Goal: Transaction & Acquisition: Obtain resource

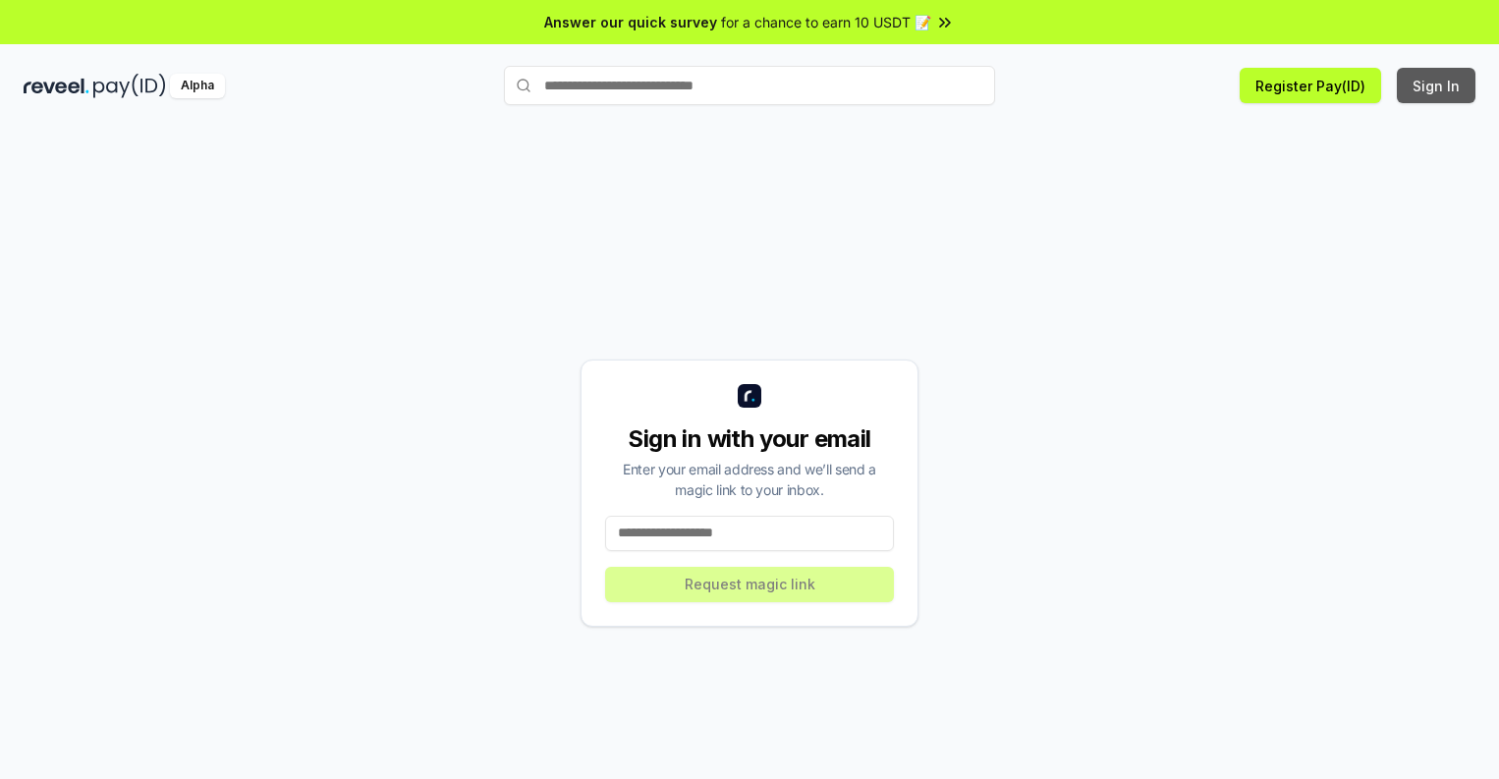
click at [1437, 85] on button "Sign In" at bounding box center [1436, 85] width 79 height 35
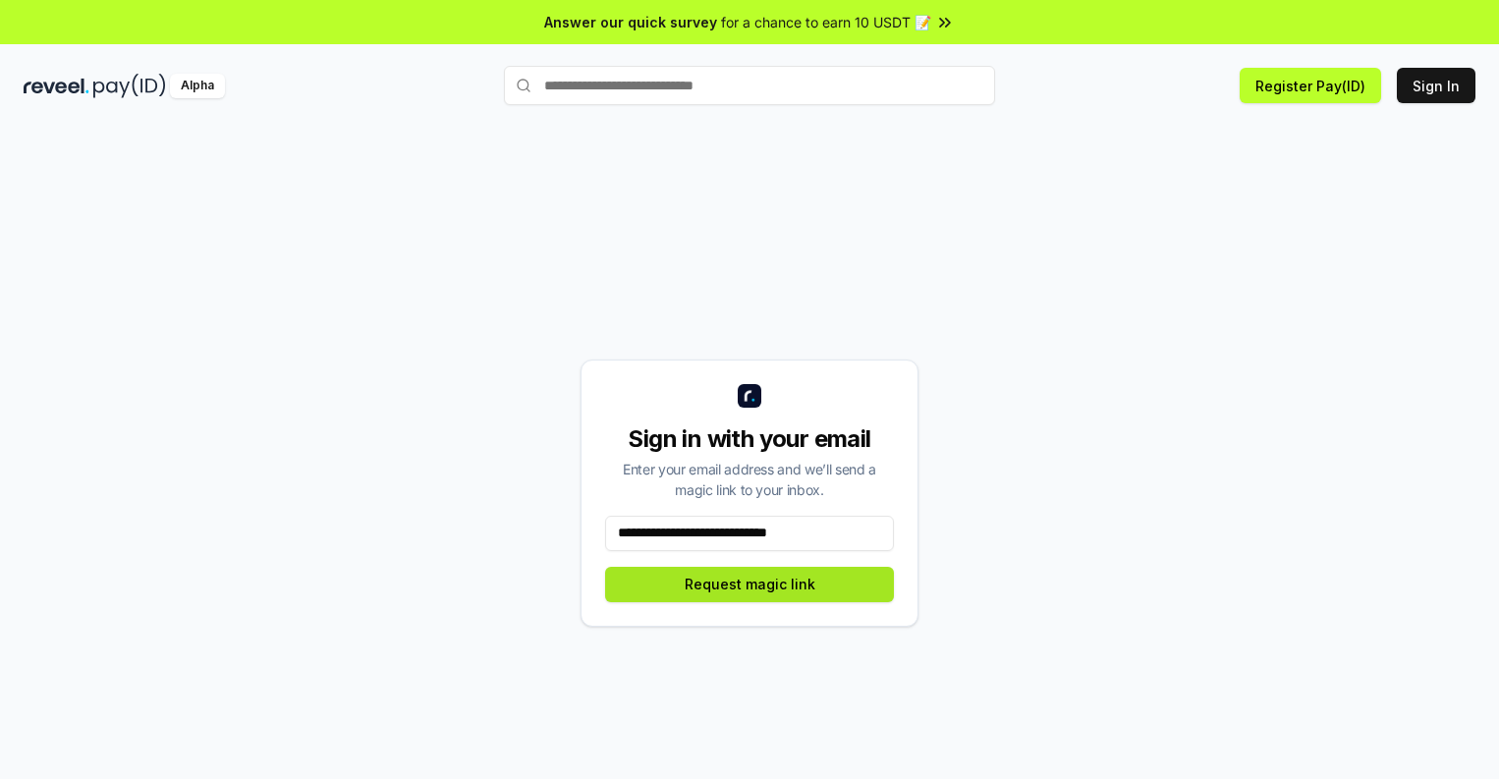
type input "**********"
click at [749, 583] on button "Request magic link" at bounding box center [749, 584] width 289 height 35
